Goal: Information Seeking & Learning: Learn about a topic

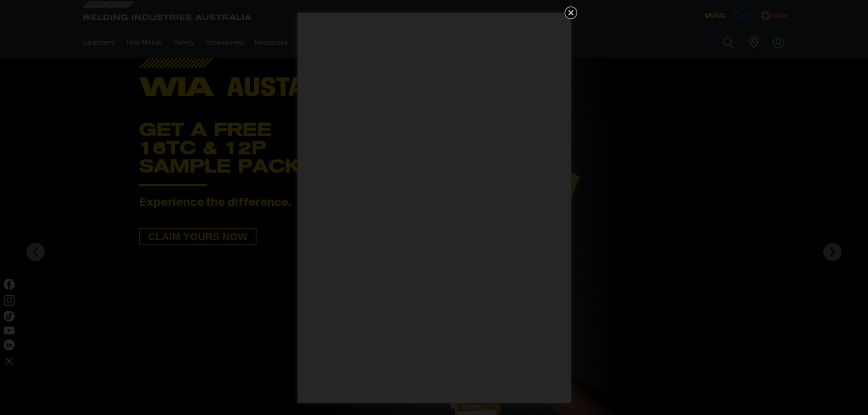
scroll to position [46, 0]
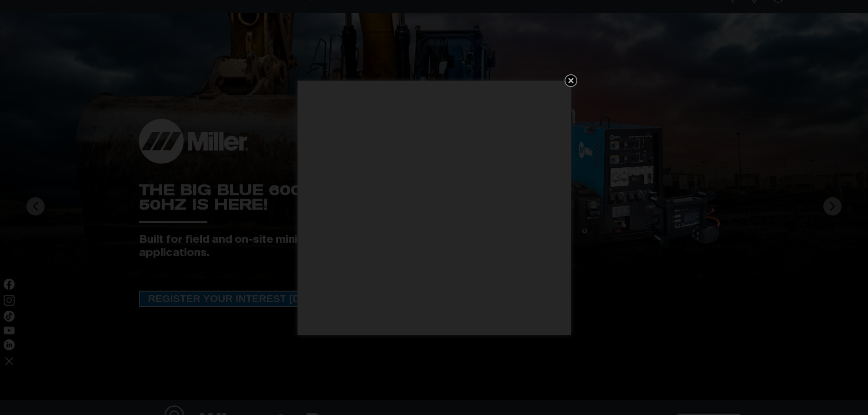
click at [572, 83] on icon "Get 5 WIA Welding Guides Free!" at bounding box center [571, 80] width 11 height 11
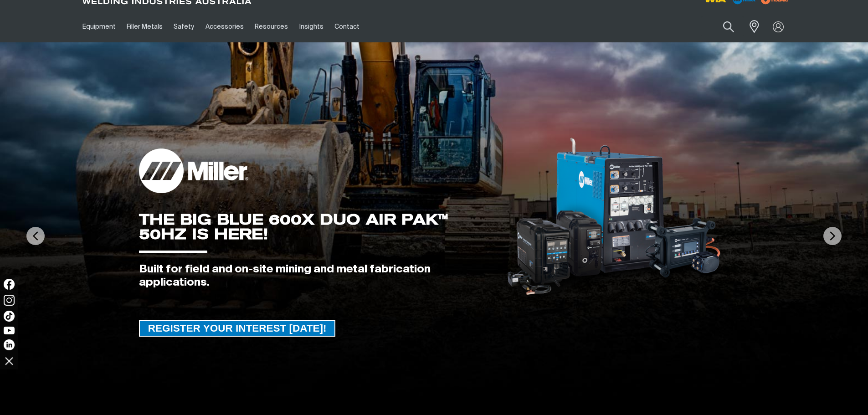
scroll to position [0, 0]
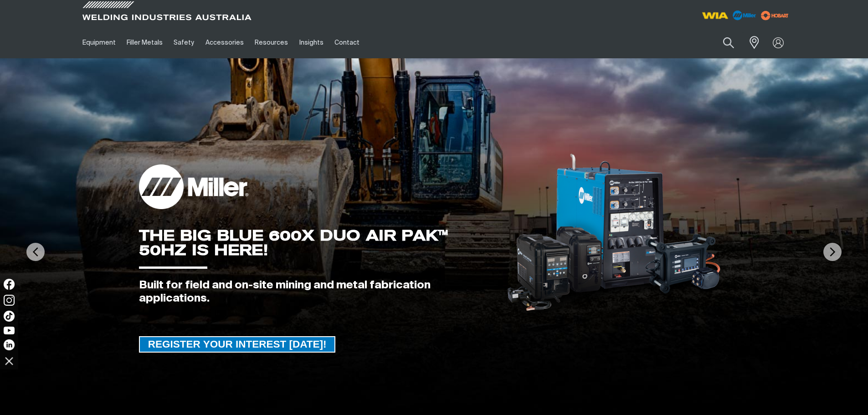
click at [715, 15] on img at bounding box center [715, 15] width 34 height 16
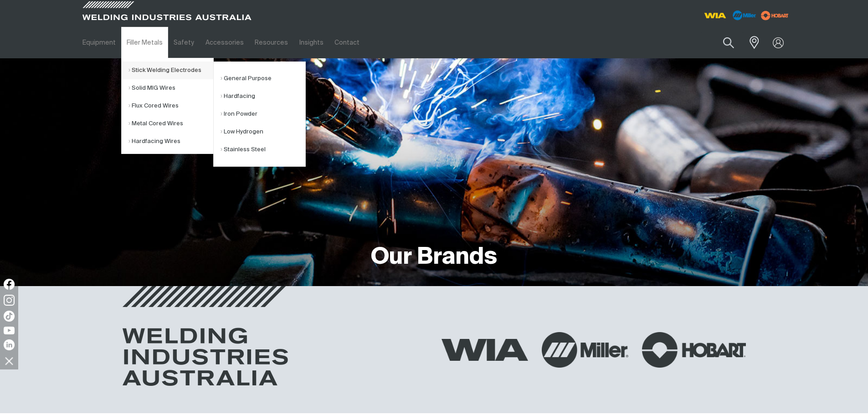
click at [152, 70] on link "Stick Welding Electrodes" at bounding box center [171, 71] width 85 height 18
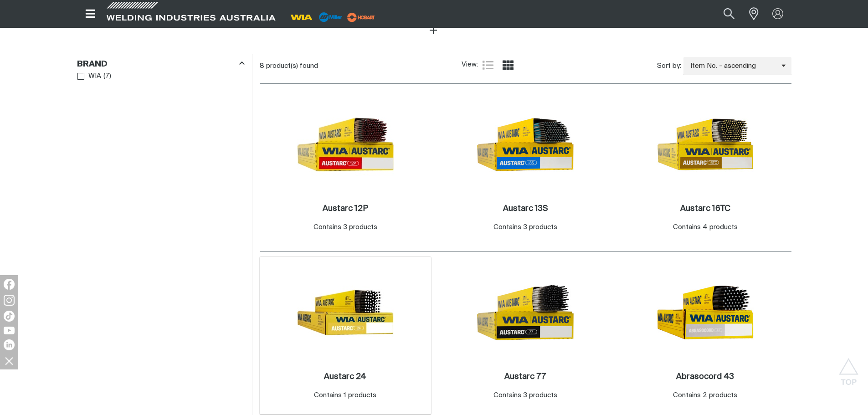
scroll to position [501, 0]
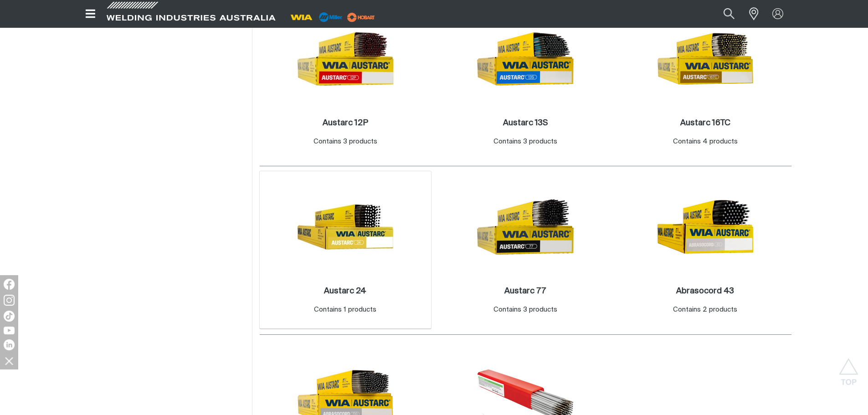
click at [362, 257] on img at bounding box center [346, 227] width 98 height 98
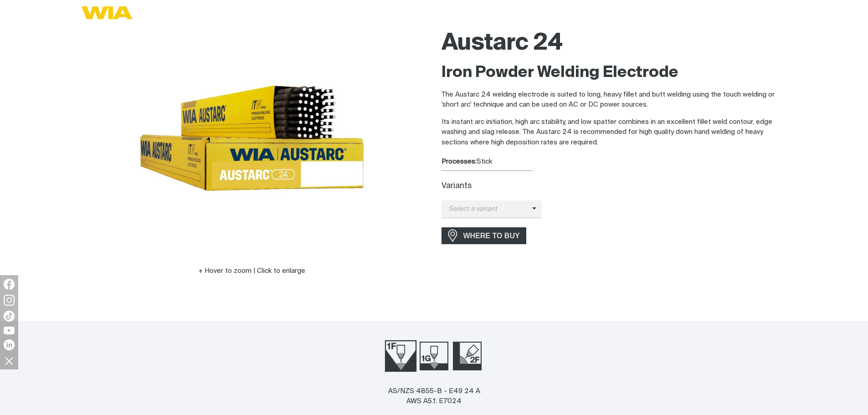
scroll to position [228, 0]
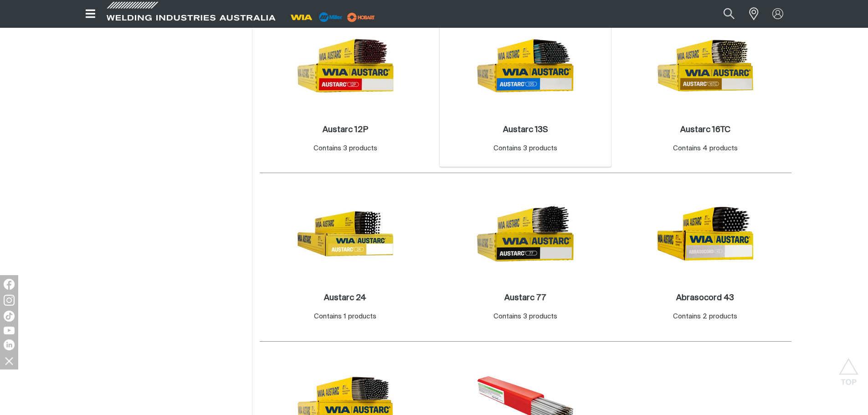
scroll to position [501, 0]
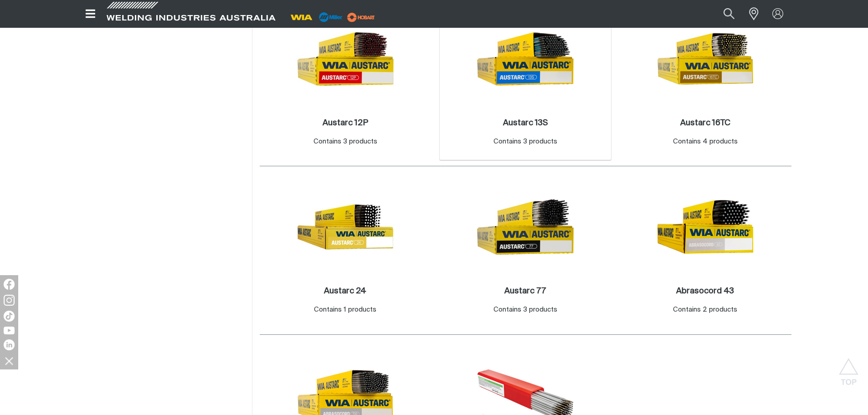
click at [550, 83] on img at bounding box center [526, 59] width 98 height 98
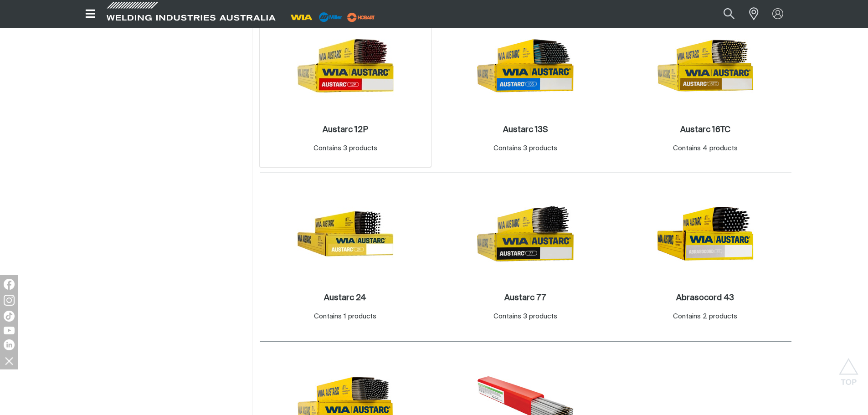
scroll to position [501, 0]
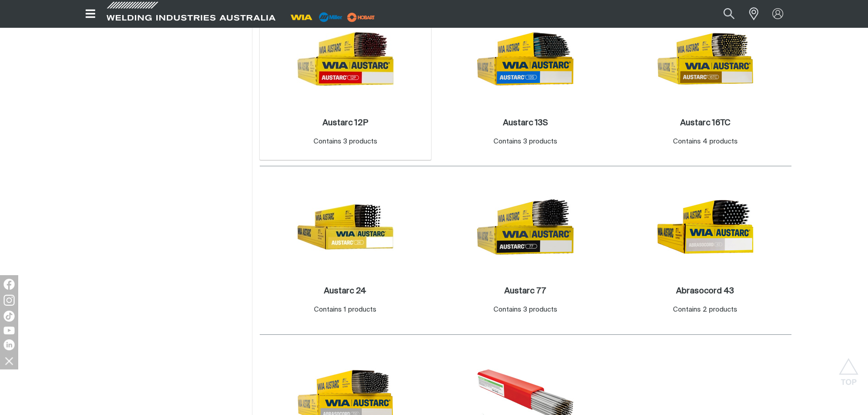
click at [350, 81] on img at bounding box center [346, 59] width 98 height 98
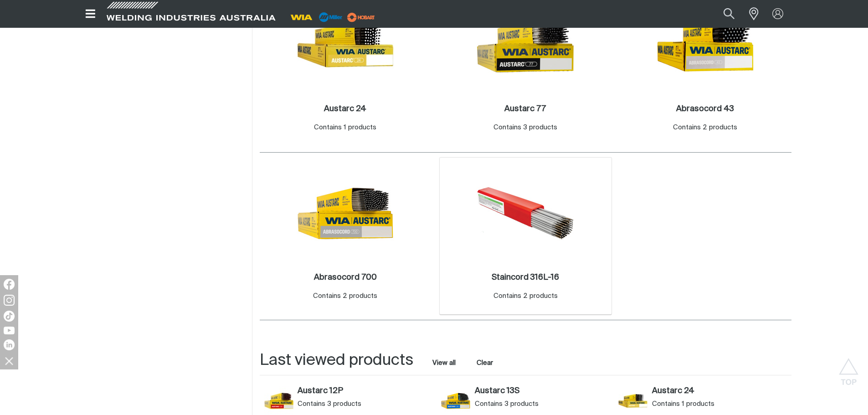
scroll to position [592, 0]
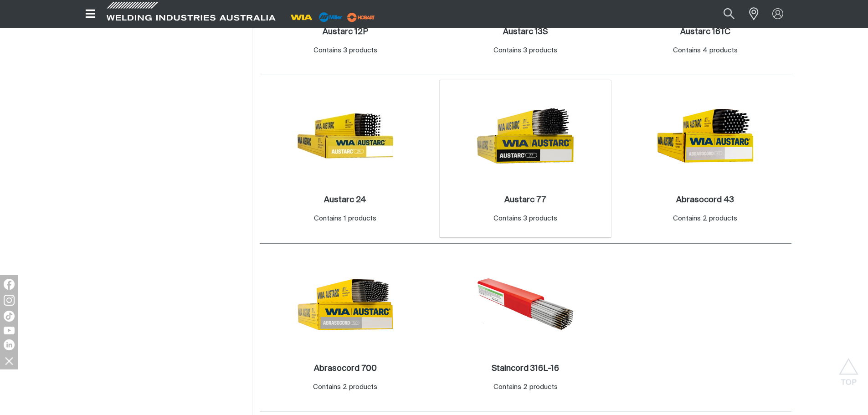
click at [539, 156] on img at bounding box center [526, 136] width 98 height 98
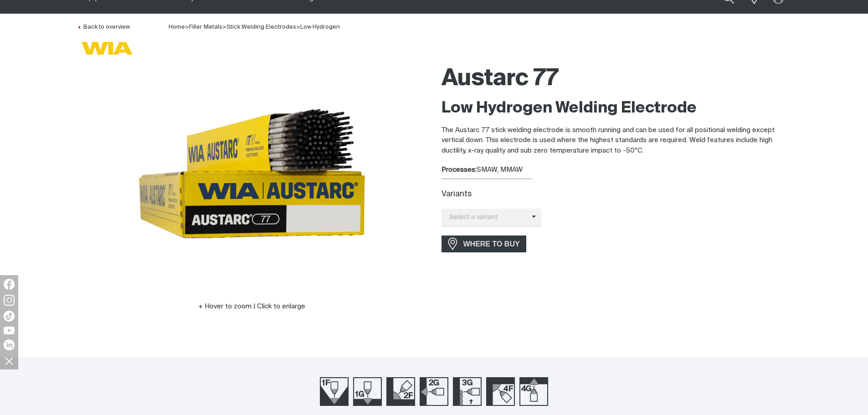
scroll to position [137, 0]
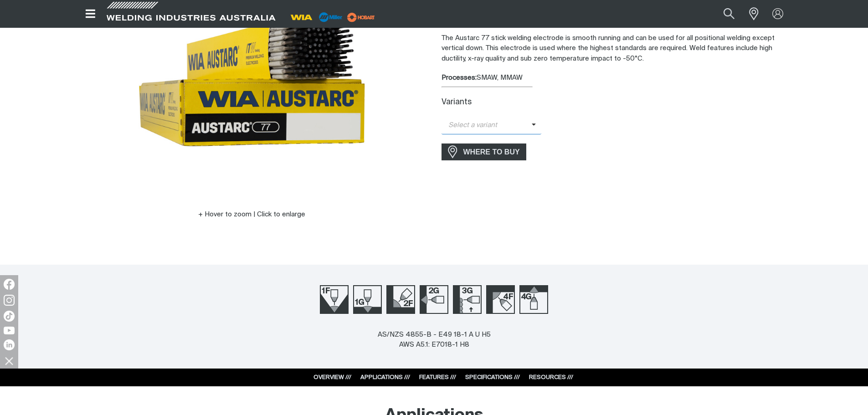
click at [522, 129] on span "Select a variant" at bounding box center [487, 125] width 90 height 10
click at [528, 128] on span "Select a variant" at bounding box center [487, 125] width 90 height 10
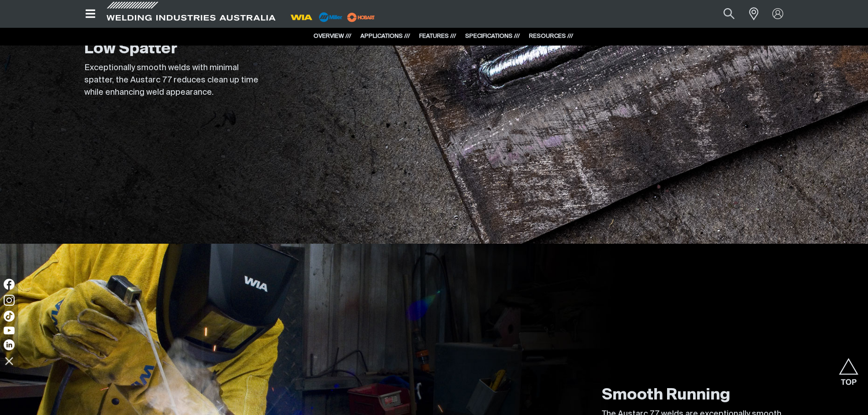
scroll to position [638, 0]
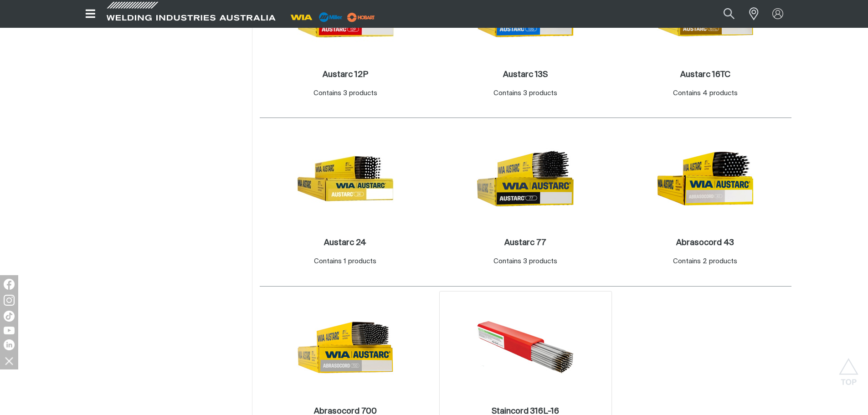
scroll to position [592, 0]
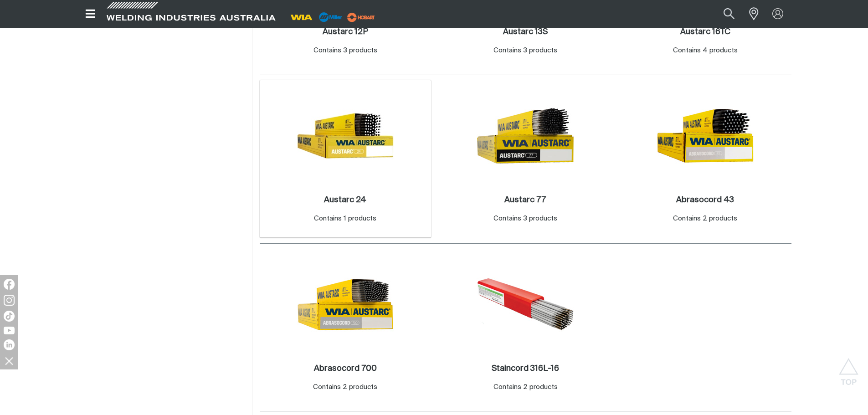
click at [365, 162] on img at bounding box center [346, 136] width 98 height 98
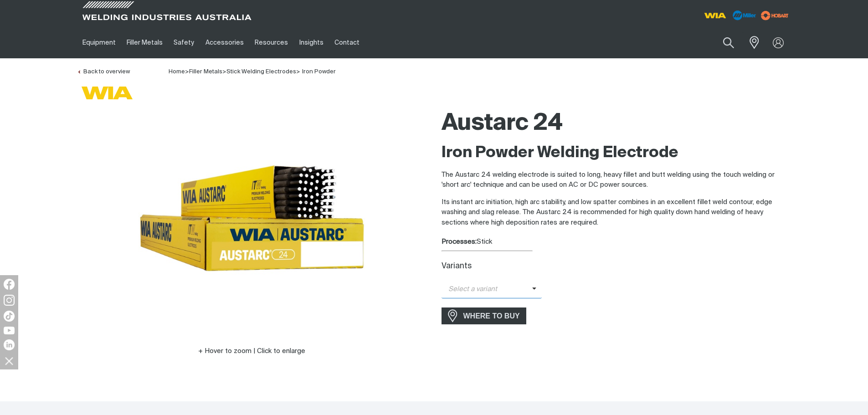
click at [510, 287] on span "Select a variant" at bounding box center [487, 289] width 91 height 10
click at [566, 283] on div "Select a variant Austarc 24 - 4.0mm" at bounding box center [617, 290] width 350 height 18
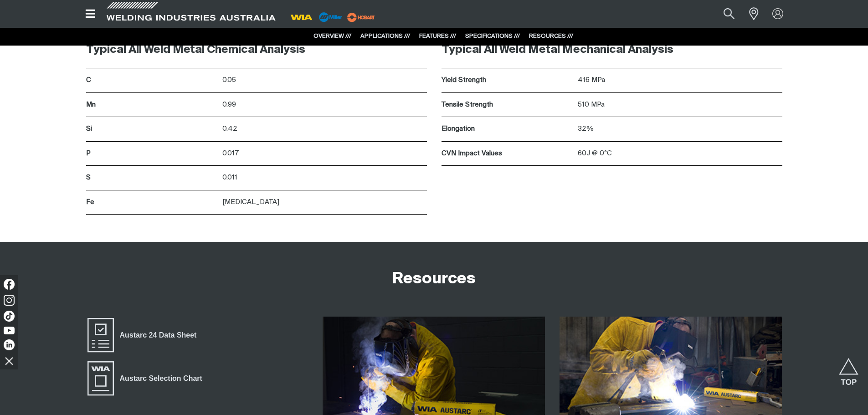
scroll to position [1413, 0]
